Goal: Find specific page/section: Find specific page/section

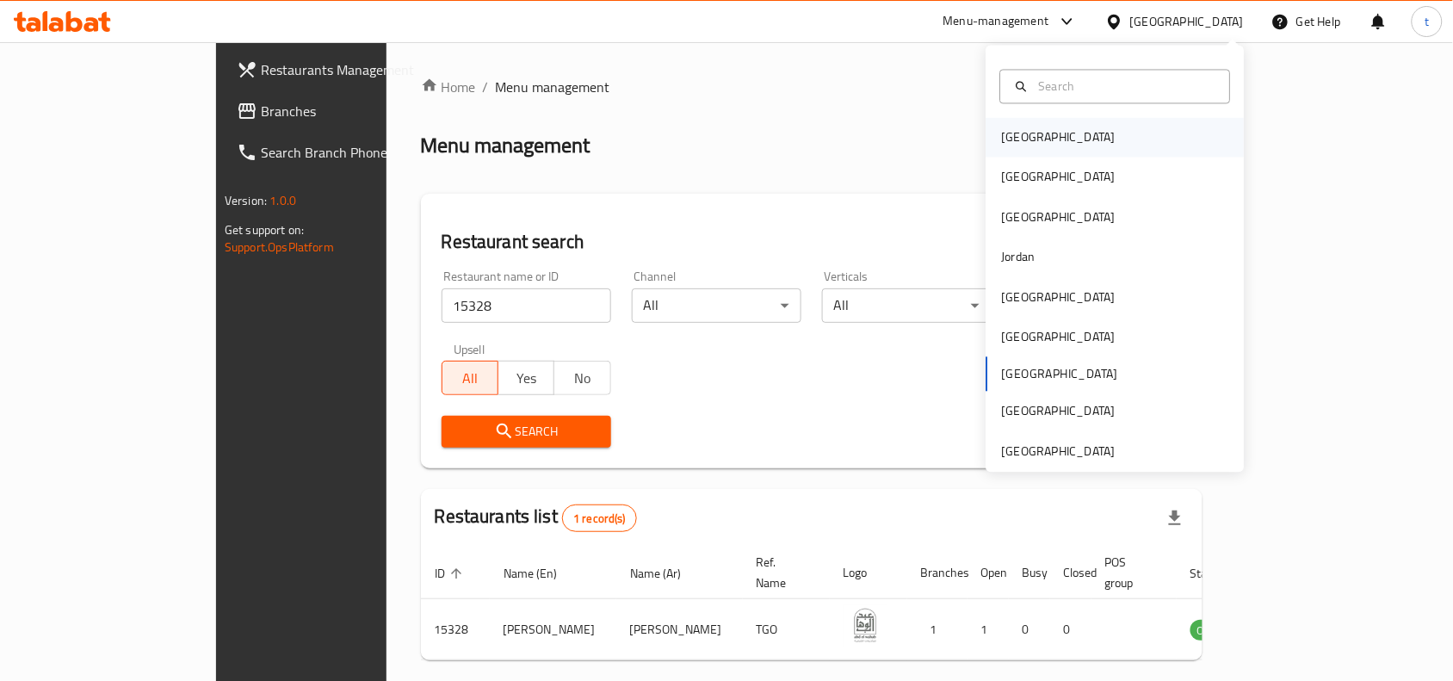
click at [1030, 131] on div "[GEOGRAPHIC_DATA]" at bounding box center [1058, 138] width 141 height 40
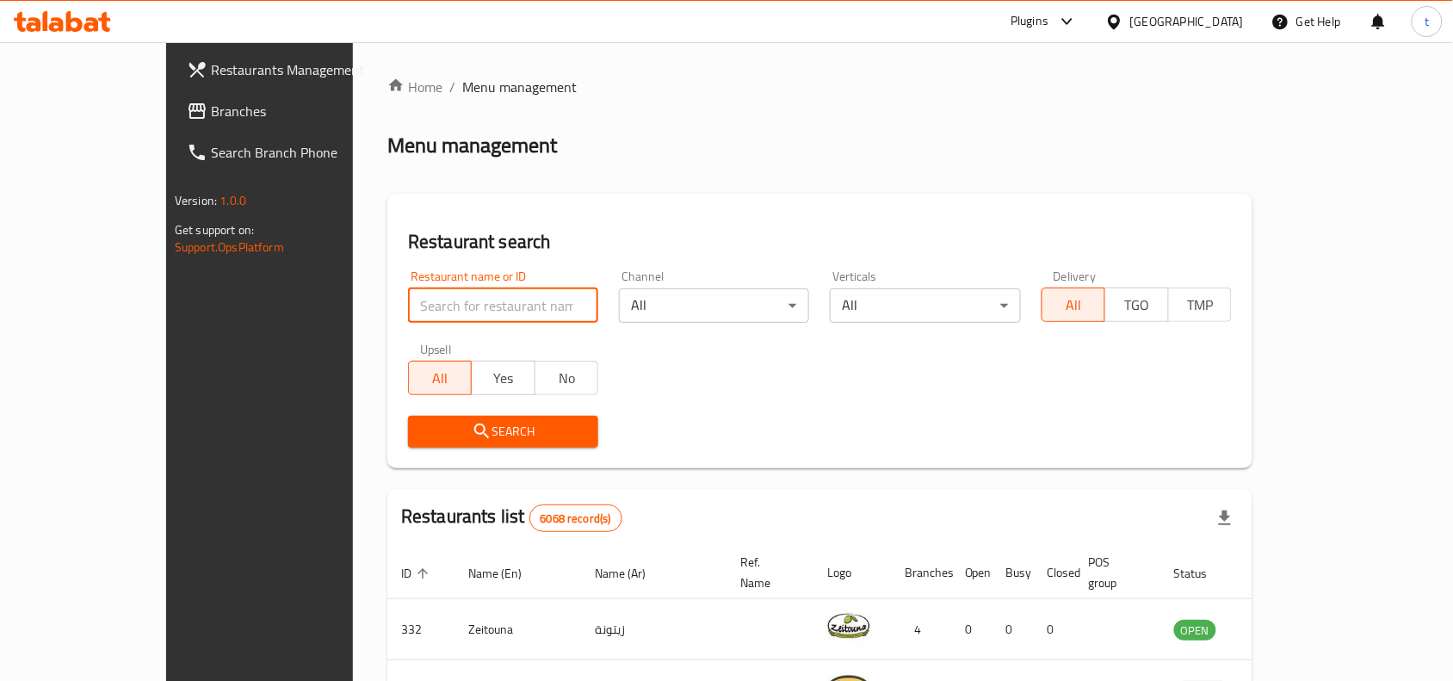
click at [447, 311] on input "search" at bounding box center [503, 305] width 190 height 34
paste input "669452"
type input "669452"
click at [426, 432] on span "Search" at bounding box center [503, 432] width 163 height 22
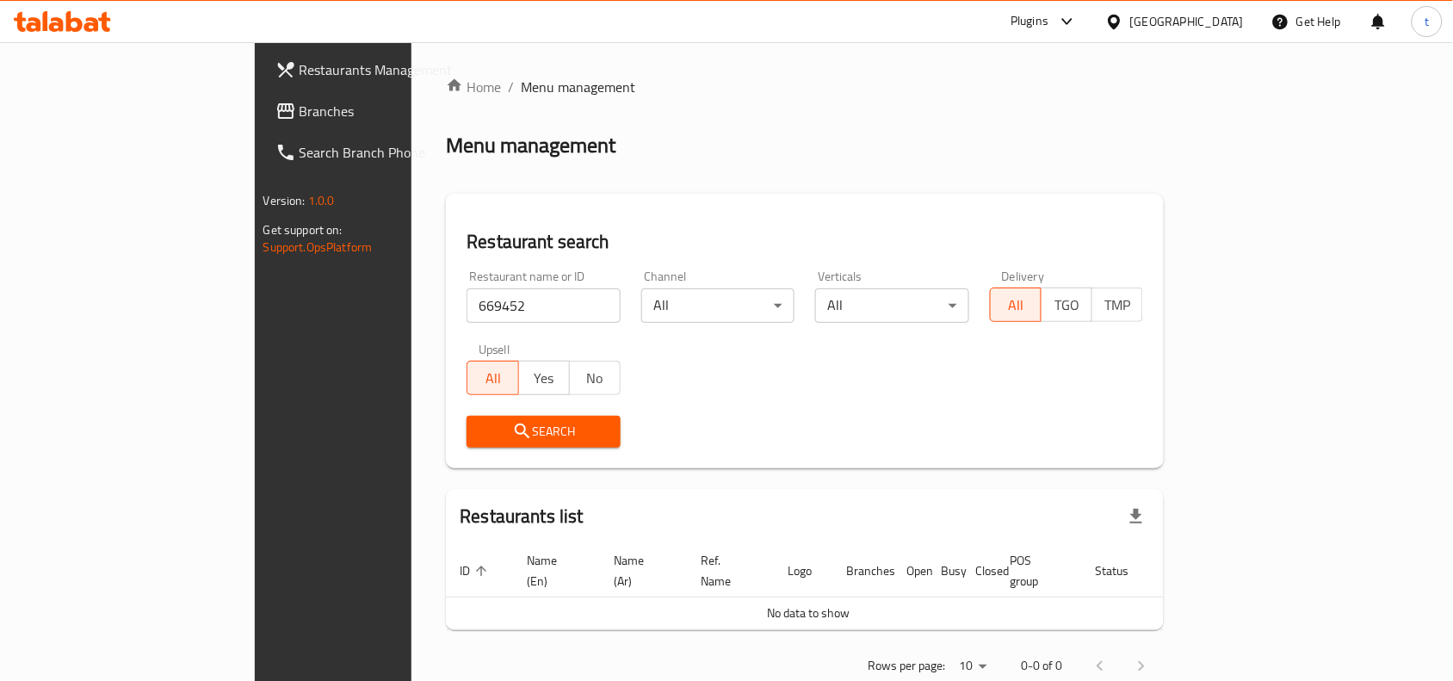
click at [480, 431] on span "Search" at bounding box center [543, 432] width 127 height 22
click at [299, 110] on span "Branches" at bounding box center [391, 111] width 184 height 21
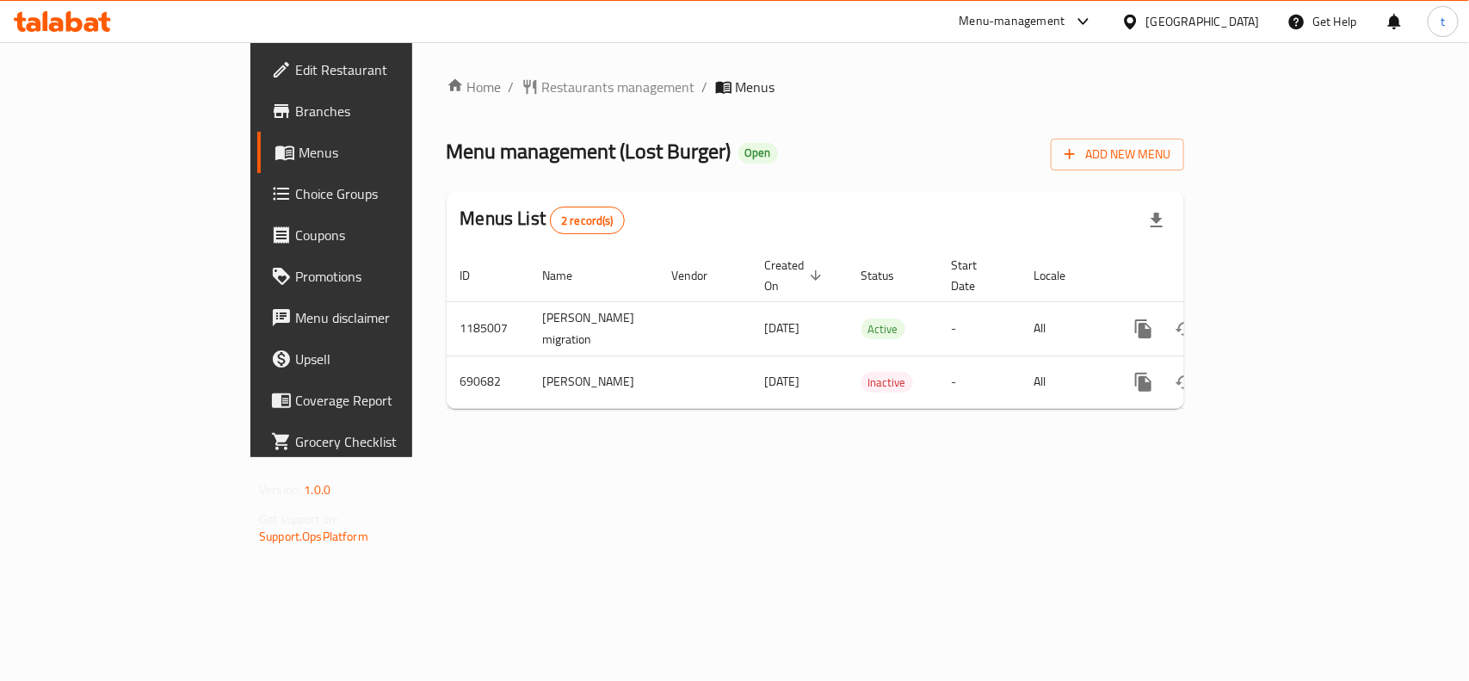
click at [759, 74] on div "Home / Restaurants management / Menus Menu management ( Lost Burger ) Open Add …" at bounding box center [815, 249] width 806 height 415
click at [542, 79] on span "Restaurants management" at bounding box center [618, 87] width 153 height 21
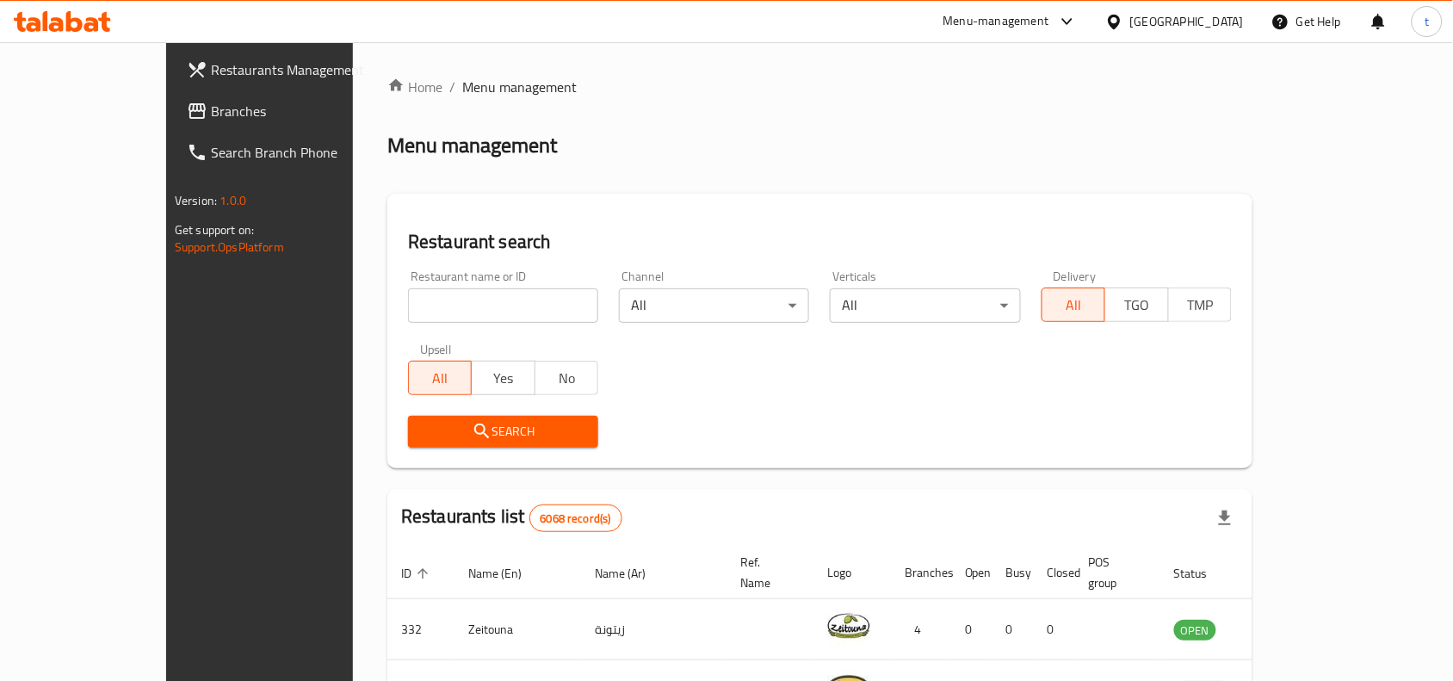
click at [408, 299] on input "search" at bounding box center [503, 305] width 190 height 34
paste input "669452"
type input "669452"
click at [429, 426] on span "Search" at bounding box center [503, 432] width 163 height 22
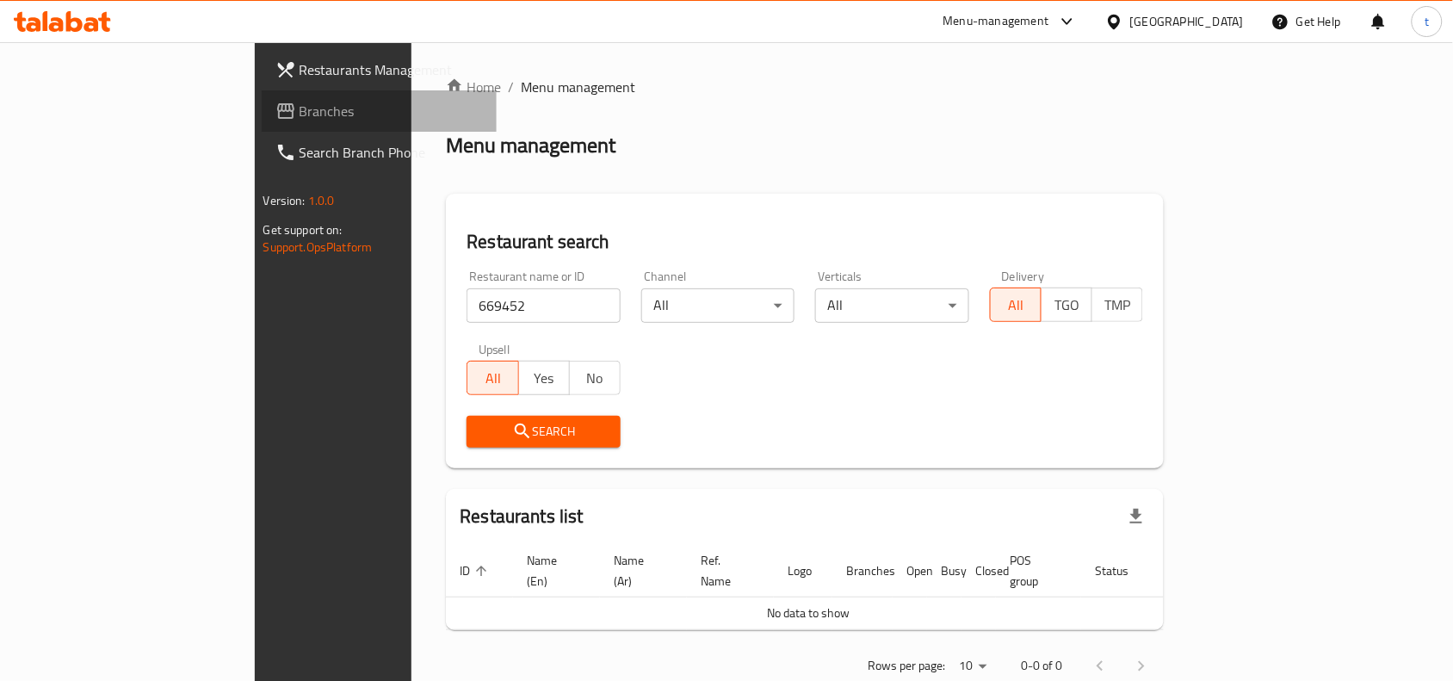
click at [299, 106] on span "Branches" at bounding box center [391, 111] width 184 height 21
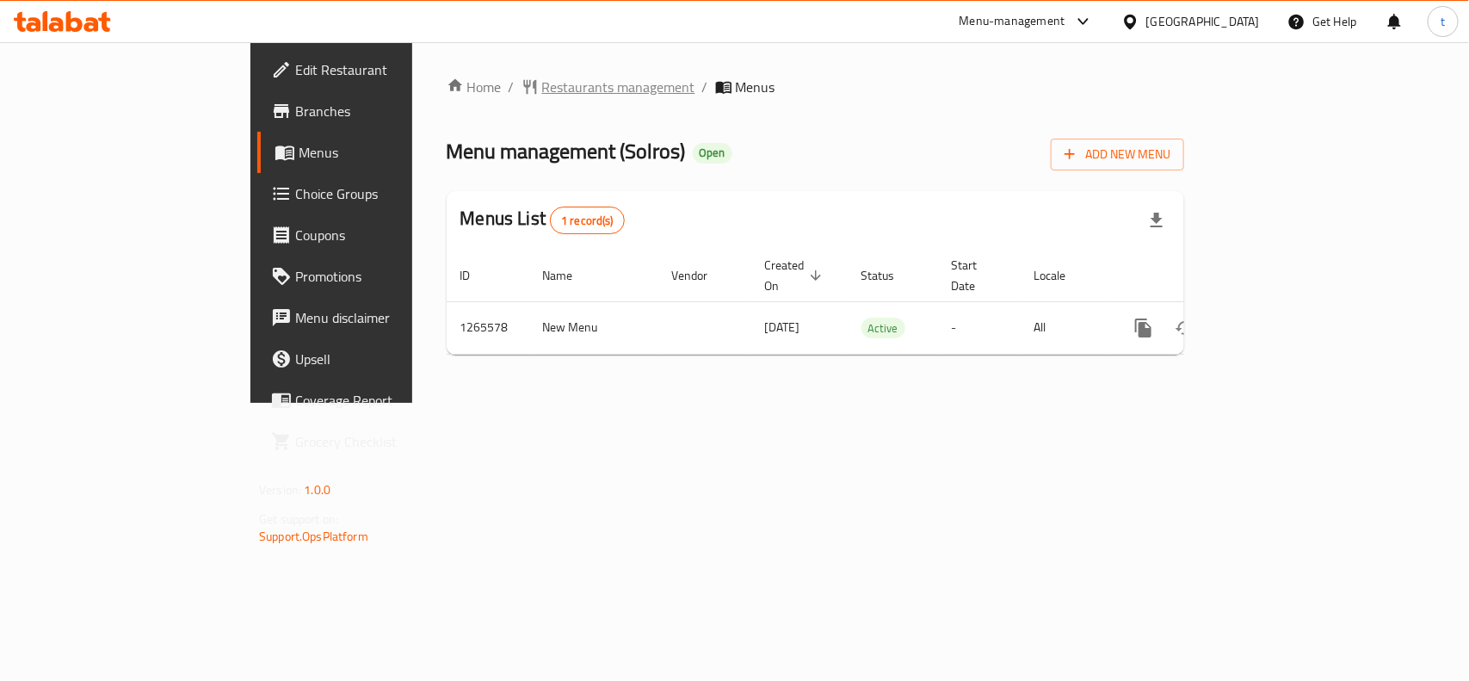
click at [542, 91] on span "Restaurants management" at bounding box center [618, 87] width 153 height 21
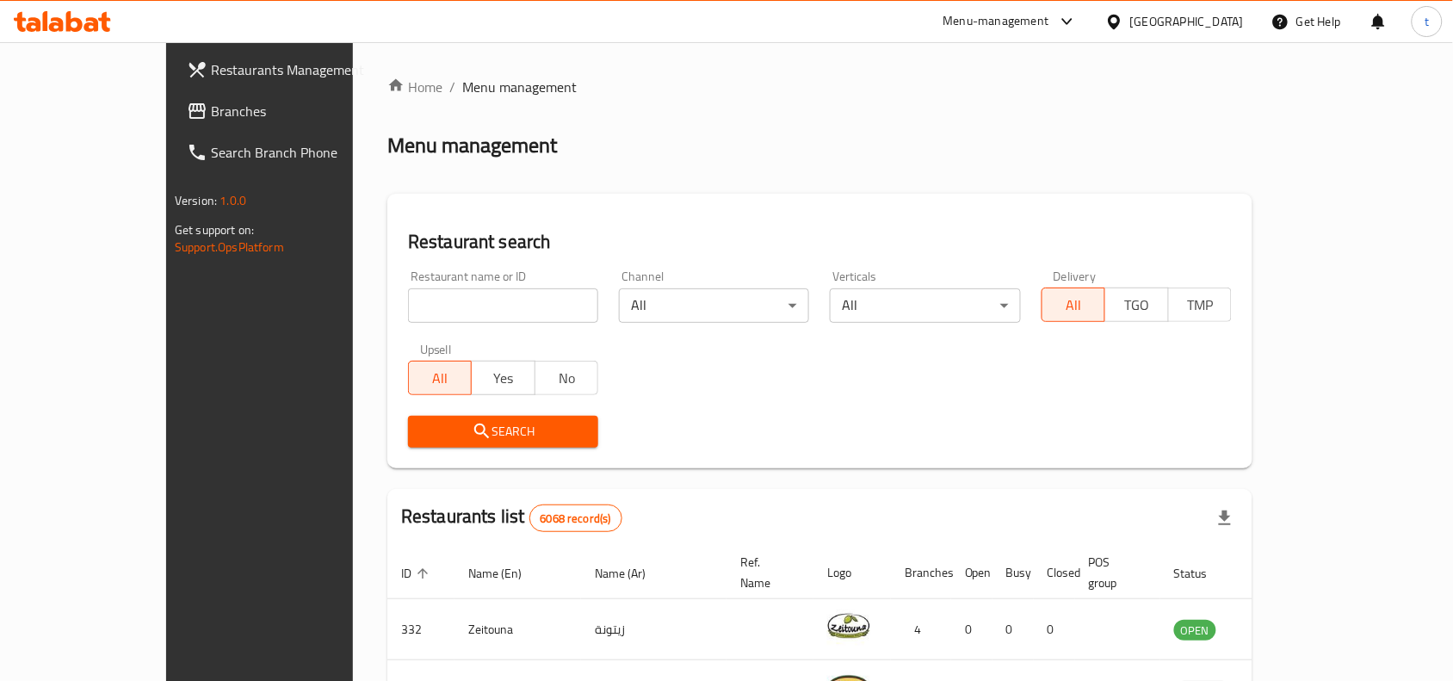
click at [478, 301] on input "search" at bounding box center [503, 305] width 190 height 34
paste input "686863"
type input "686863"
click at [454, 427] on span "Search" at bounding box center [503, 432] width 163 height 22
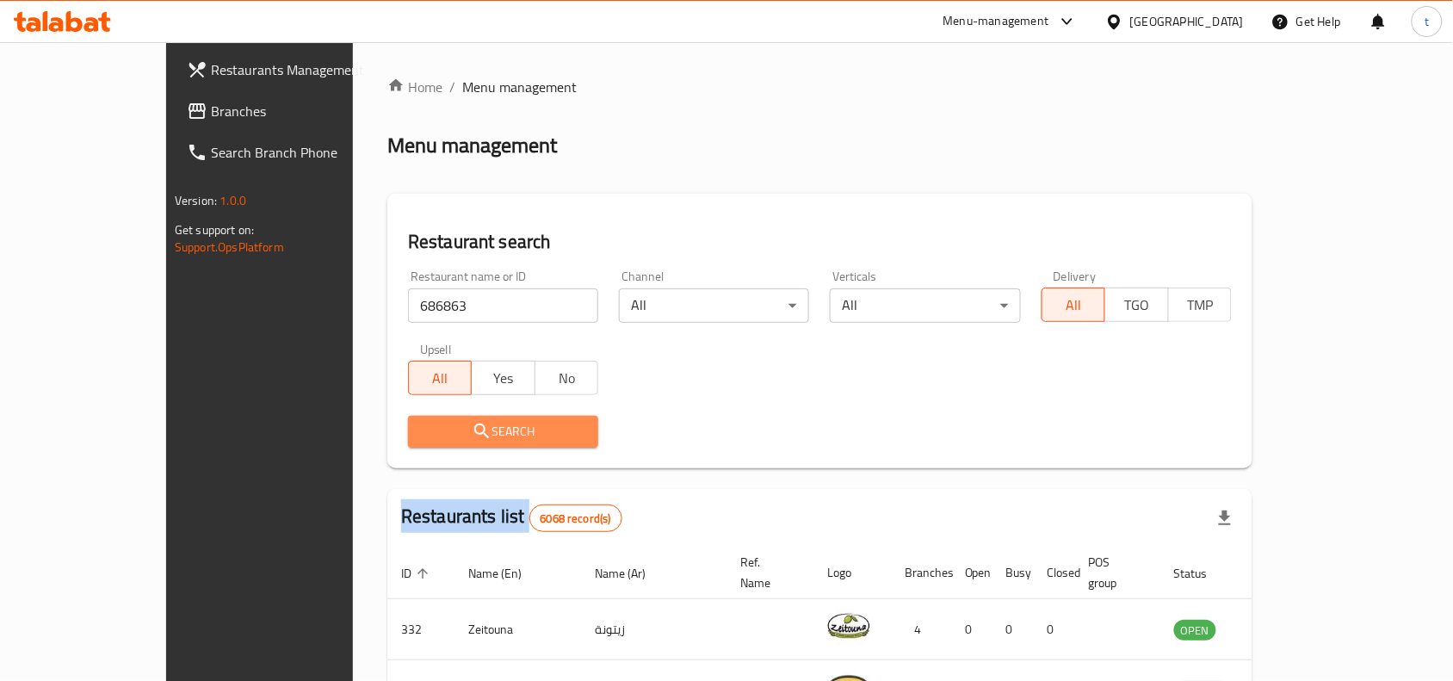
click at [454, 427] on div at bounding box center [726, 340] width 1453 height 681
